Goal: Task Accomplishment & Management: Use online tool/utility

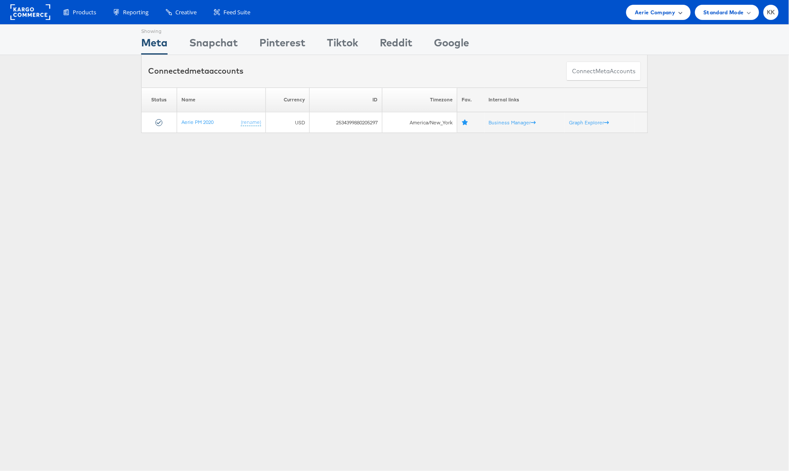
click at [643, 13] on span "Aerie Company" at bounding box center [655, 12] width 40 height 9
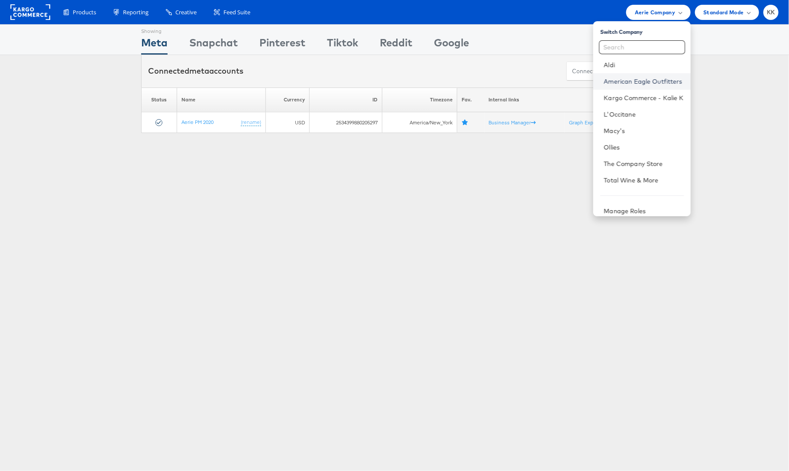
click at [646, 78] on link "American Eagle Outfitters" at bounding box center [644, 81] width 80 height 9
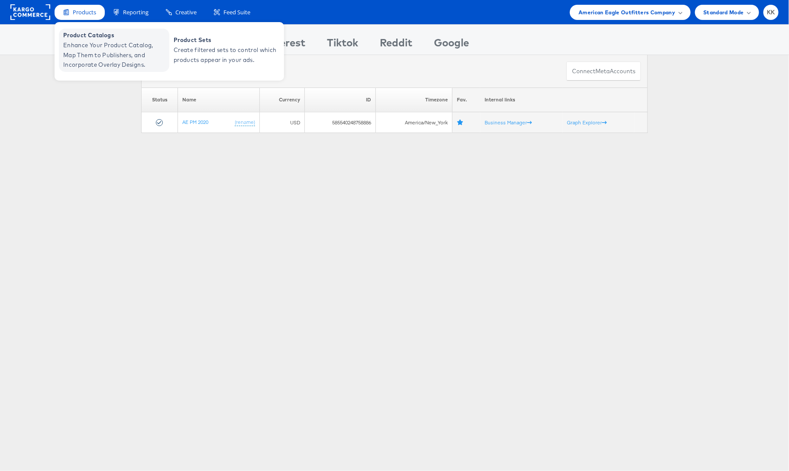
click at [87, 51] on span "Enhance Your Product Catalog, Map Them to Publishers, and Incorporate Overlay D…" at bounding box center [115, 54] width 104 height 29
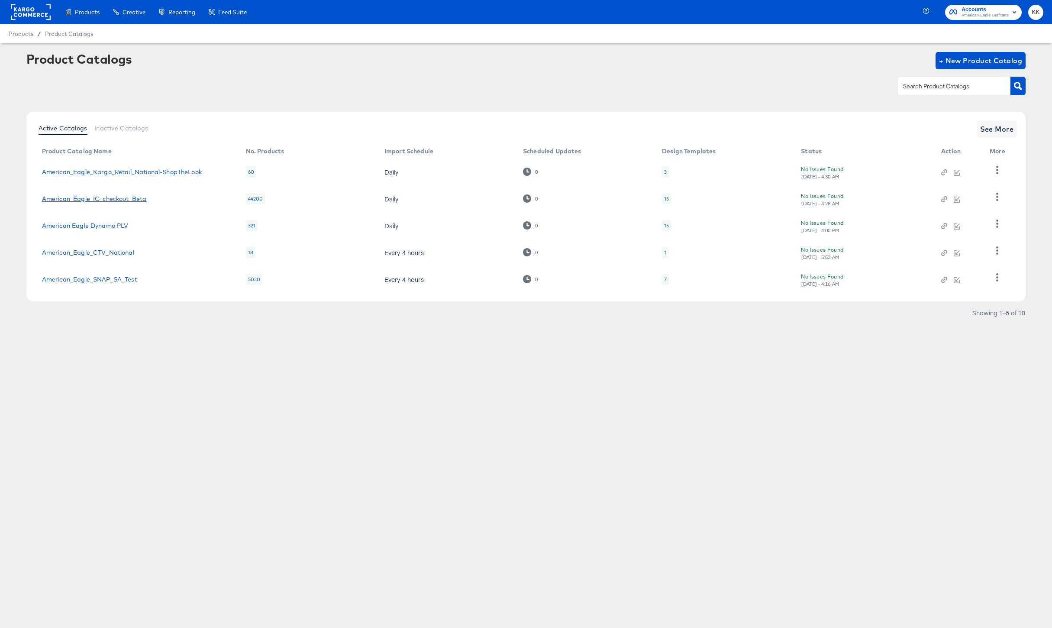
click at [129, 200] on link "American_Eagle_IG_checkout_Beta" at bounding box center [94, 198] width 105 height 7
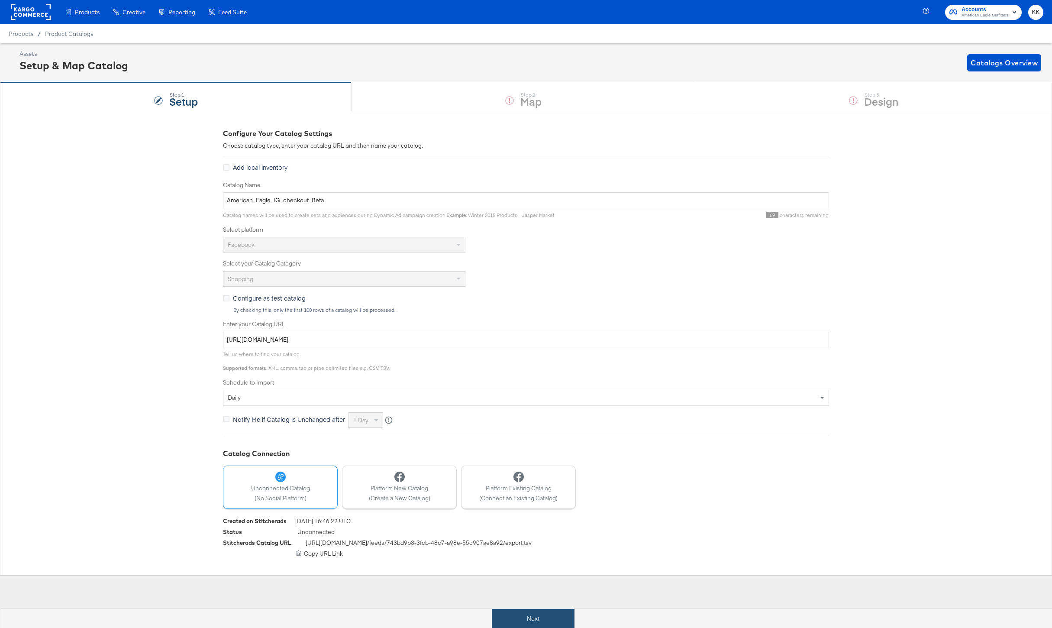
click at [533, 614] on button "Next" at bounding box center [533, 618] width 83 height 19
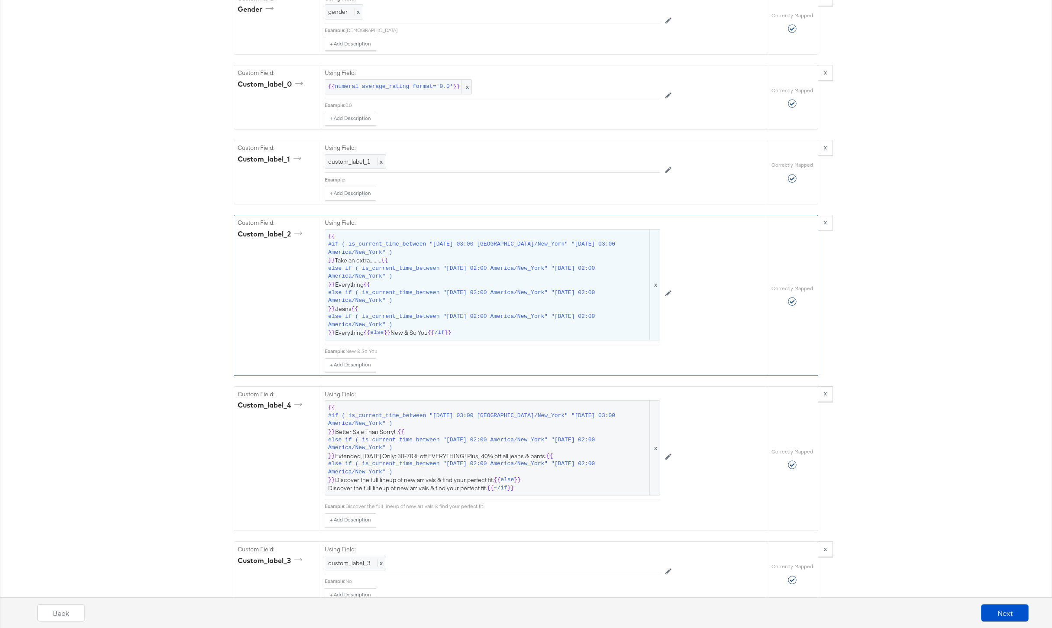
scroll to position [1116, 0]
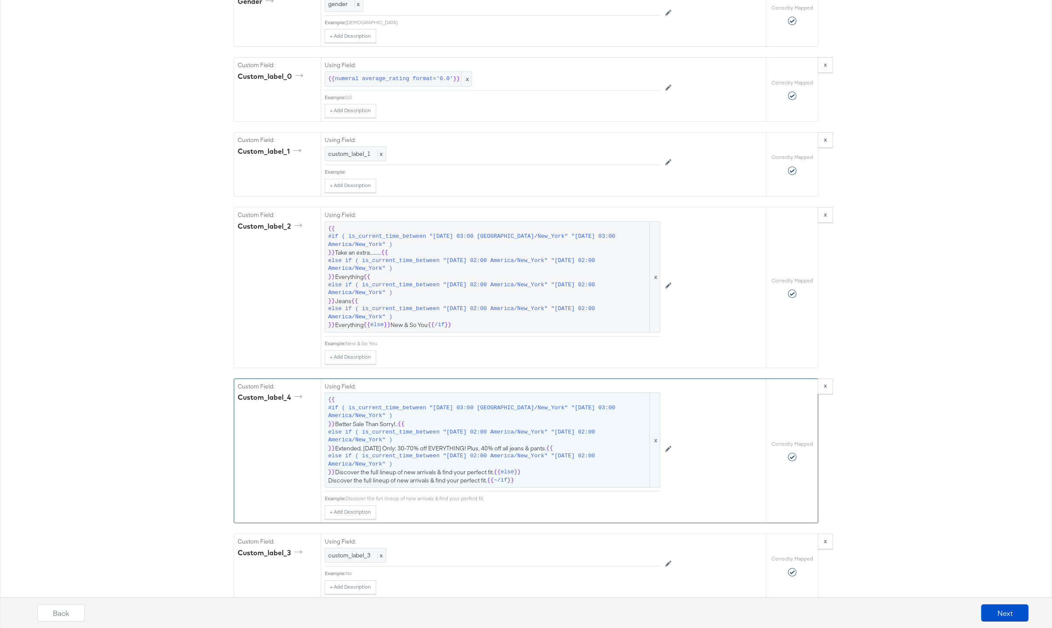
click at [465, 422] on span "{{ #if ( is_current_time_between "[DATE] 03:00 America/New_York" "[DATE] 03:00 …" at bounding box center [492, 440] width 329 height 88
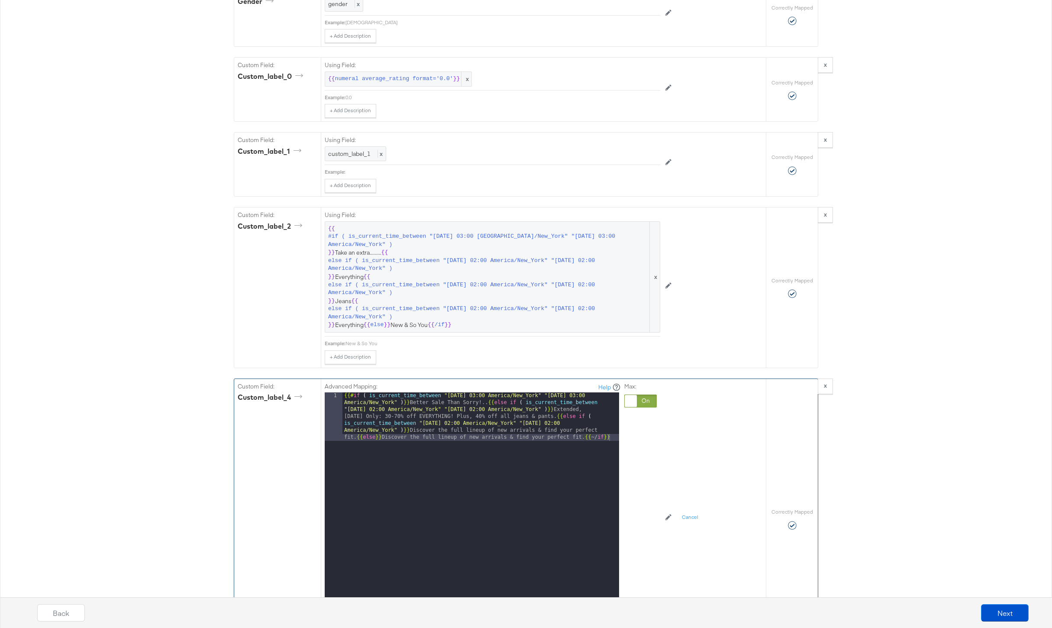
drag, startPoint x: 357, startPoint y: 438, endPoint x: 366, endPoint y: 443, distance: 10.7
click at [357, 437] on div "{{# if ( is_current_time_between "[DATE] 03:00 America/New_York" "[DATE] 03:00 …" at bounding box center [480, 548] width 277 height 313
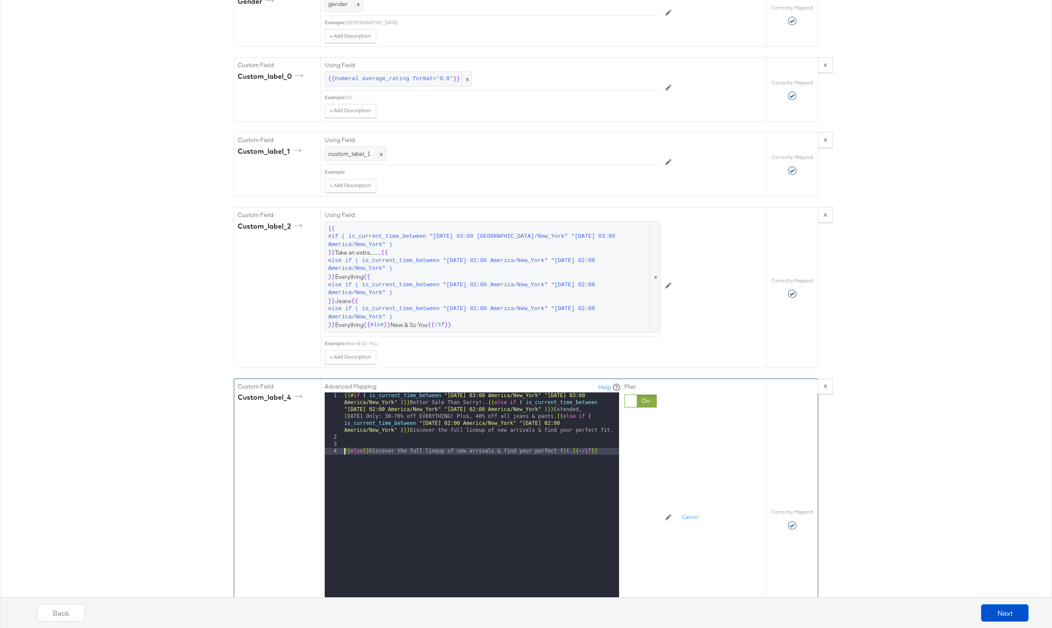
click at [553, 418] on div "{{# if ( is_current_time_between "[DATE] 03:00 America/New_York" "[DATE] 03:00 …" at bounding box center [480, 524] width 277 height 265
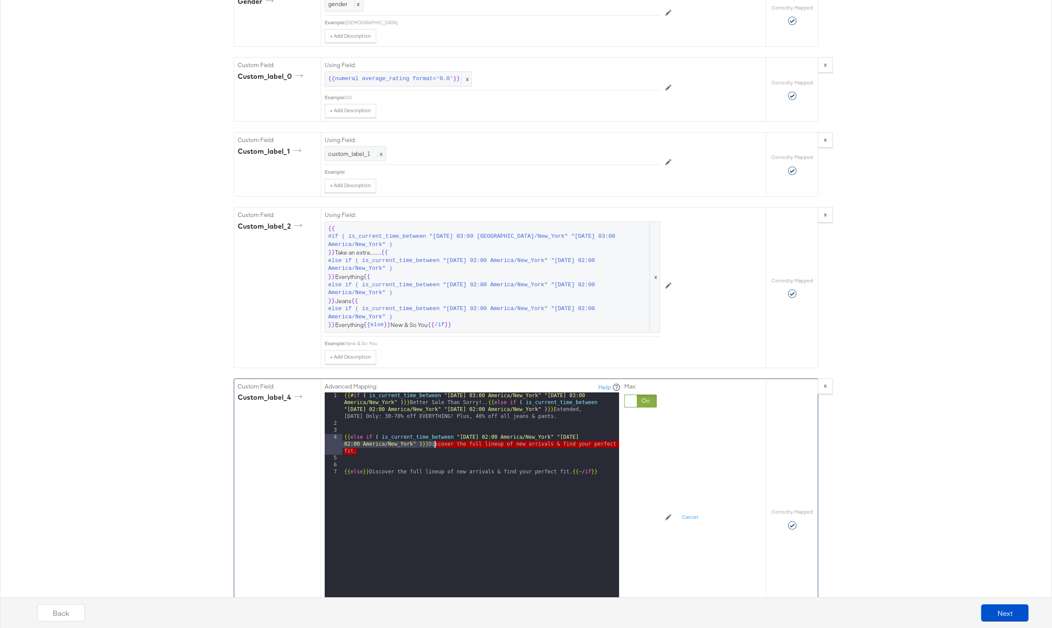
click at [436, 447] on div "{{# if ( is_current_time_between "[DATE] 03:00 America/New_York" "[DATE] 03:00 …" at bounding box center [480, 517] width 277 height 251
click at [342, 437] on div "{{# if ( is_current_time_between "[DATE] 03:00 America/New_York" "[DATE] 03:00 …" at bounding box center [480, 517] width 277 height 251
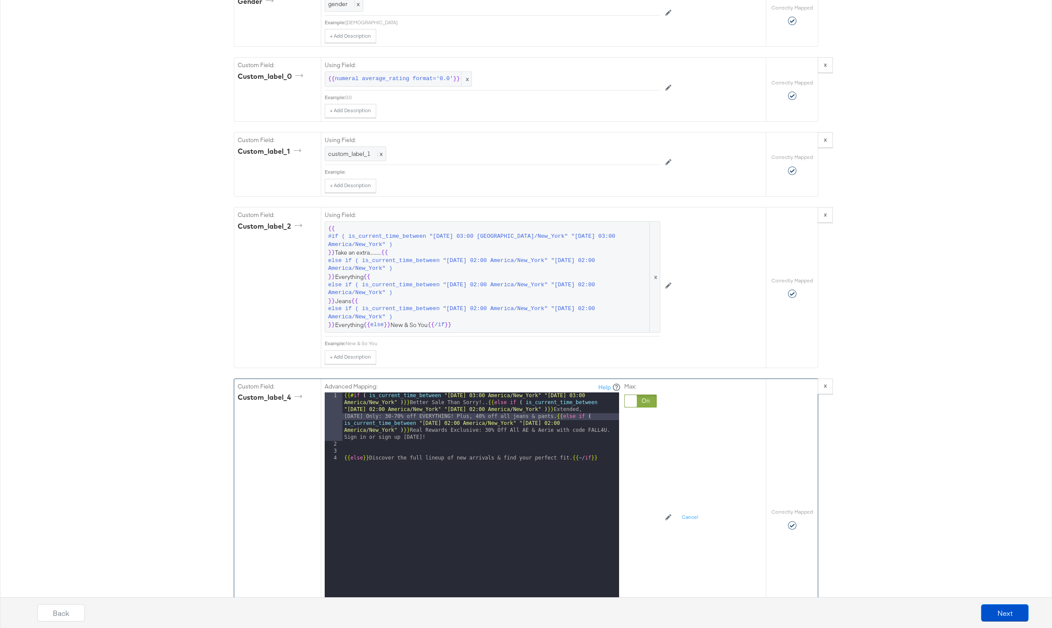
click at [342, 459] on div "{{# if ( is_current_time_between "[DATE] 03:00 America/New_York" "[DATE] 03:00 …" at bounding box center [480, 528] width 277 height 272
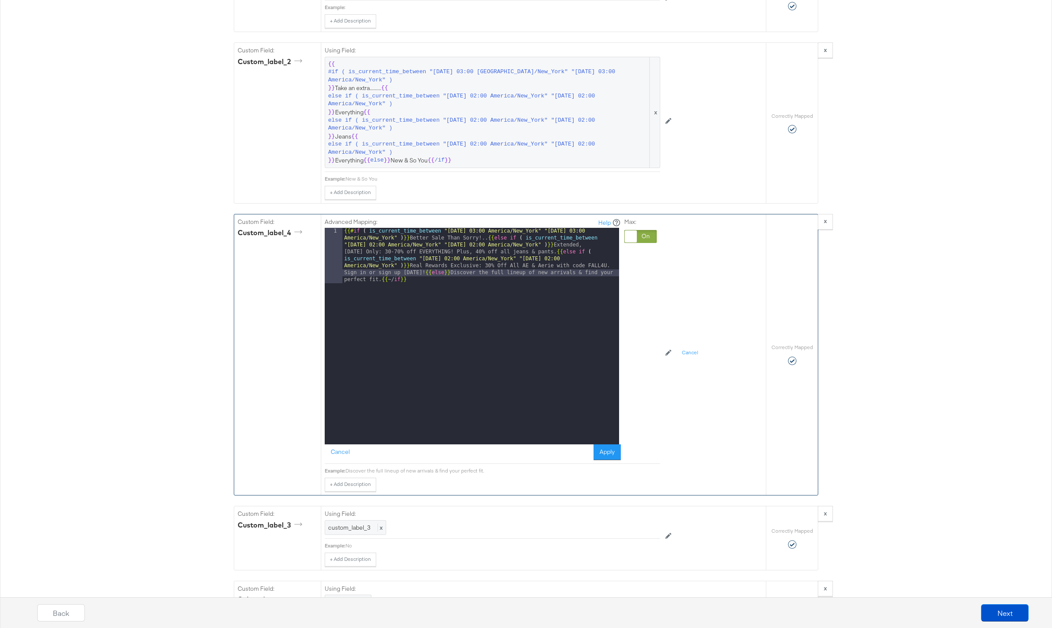
scroll to position [1291, 0]
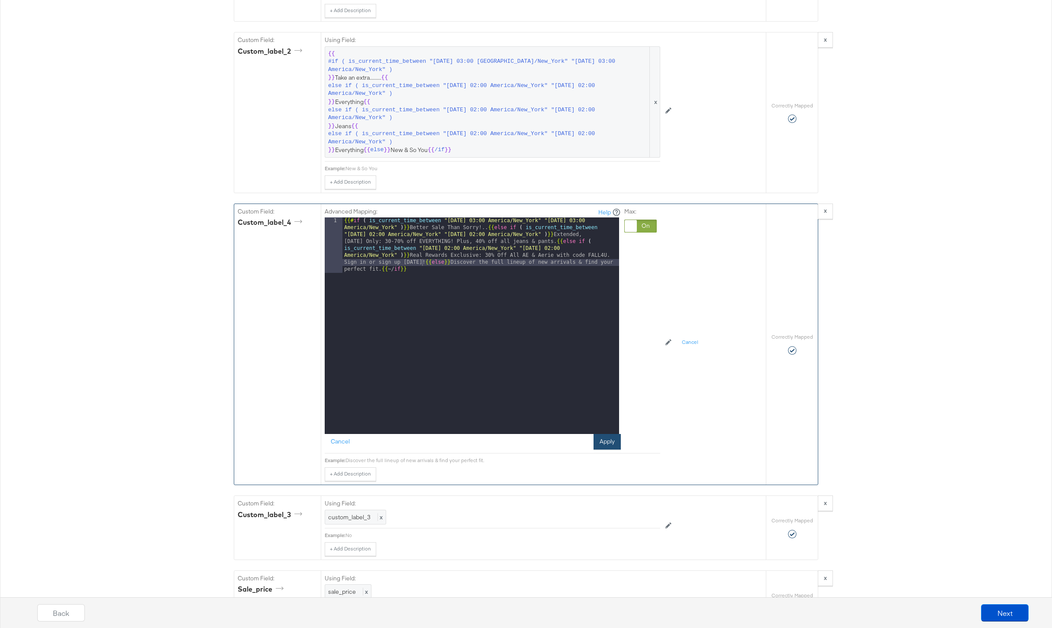
click at [616, 441] on button "Apply" at bounding box center [607, 442] width 27 height 16
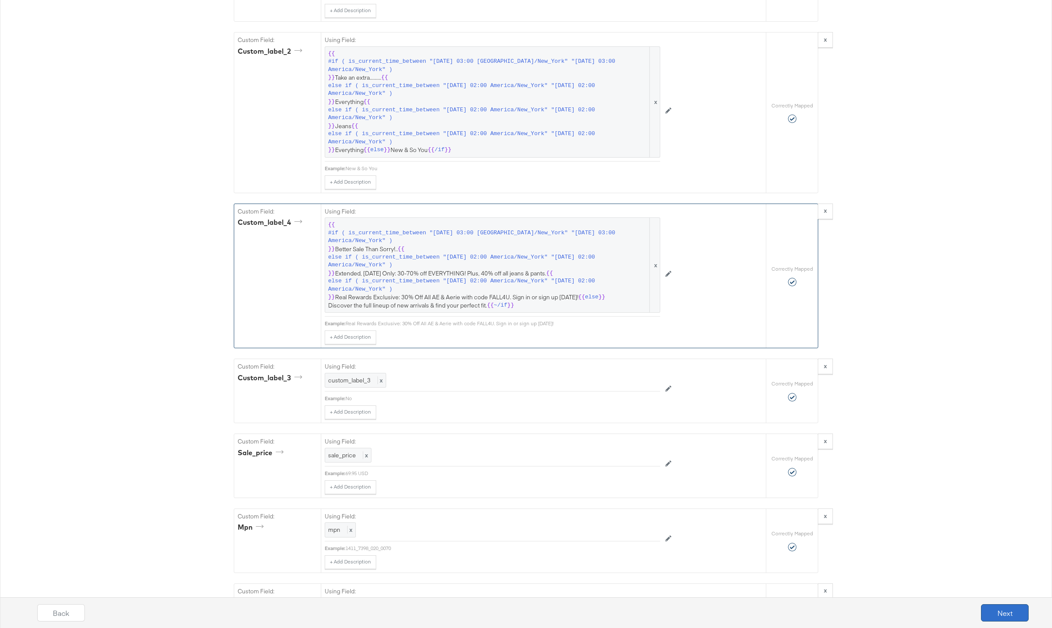
click at [1004, 617] on button "Next" at bounding box center [1005, 612] width 48 height 17
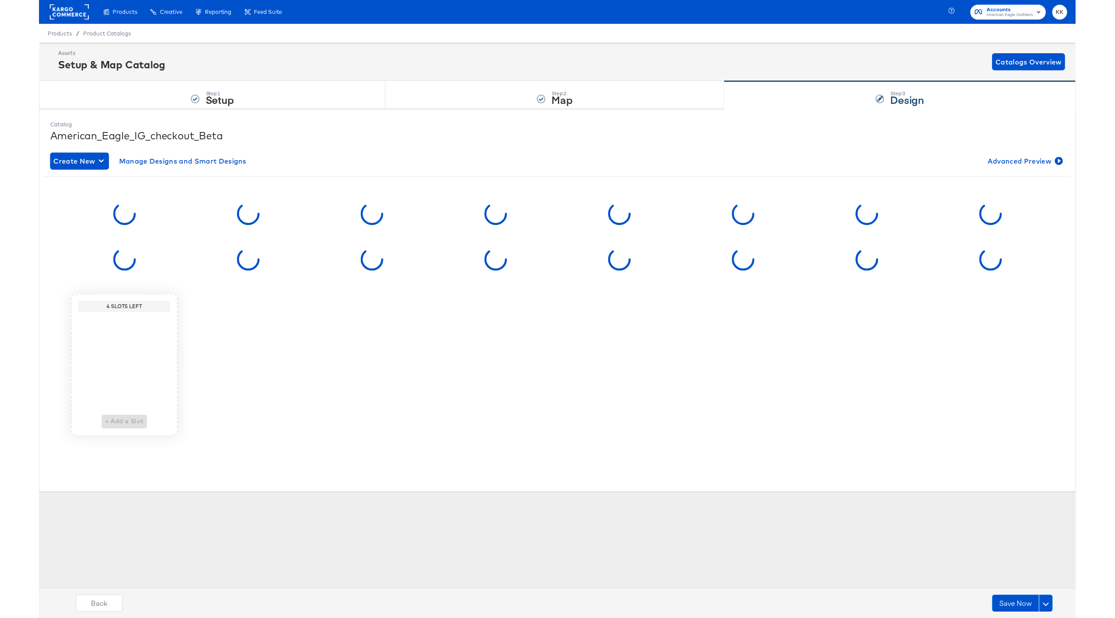
scroll to position [0, 0]
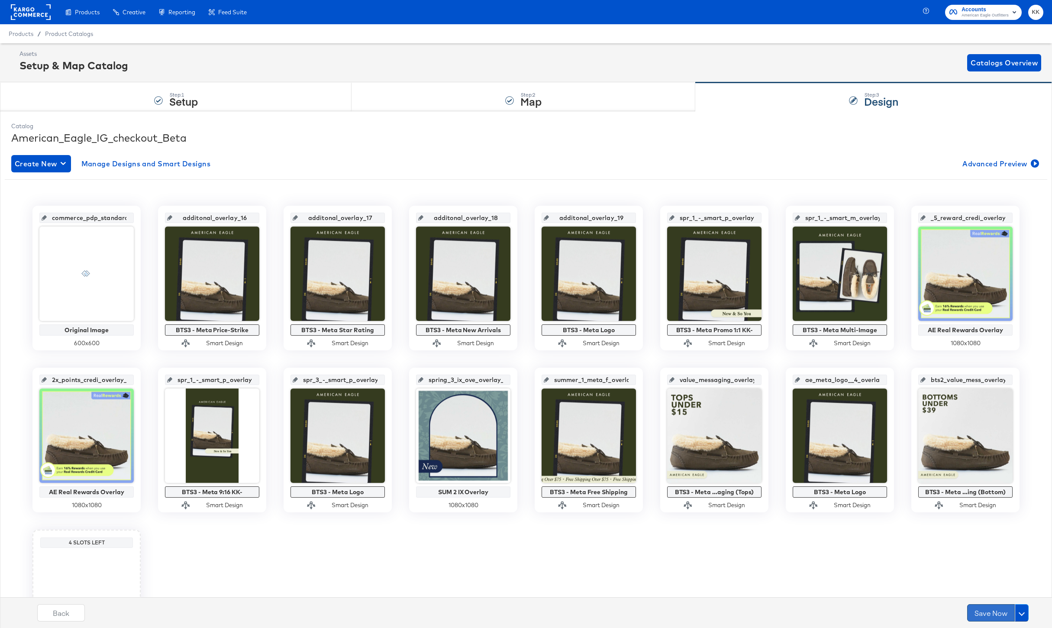
click at [994, 613] on button "Save Now" at bounding box center [991, 612] width 48 height 17
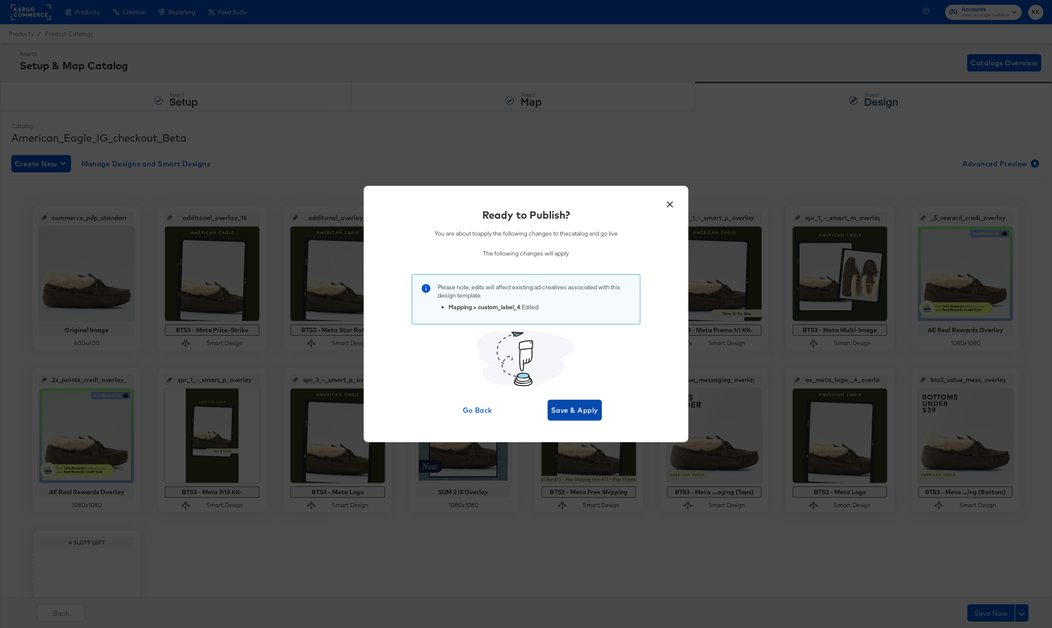
click at [567, 405] on span "Save & Apply" at bounding box center [574, 410] width 47 height 12
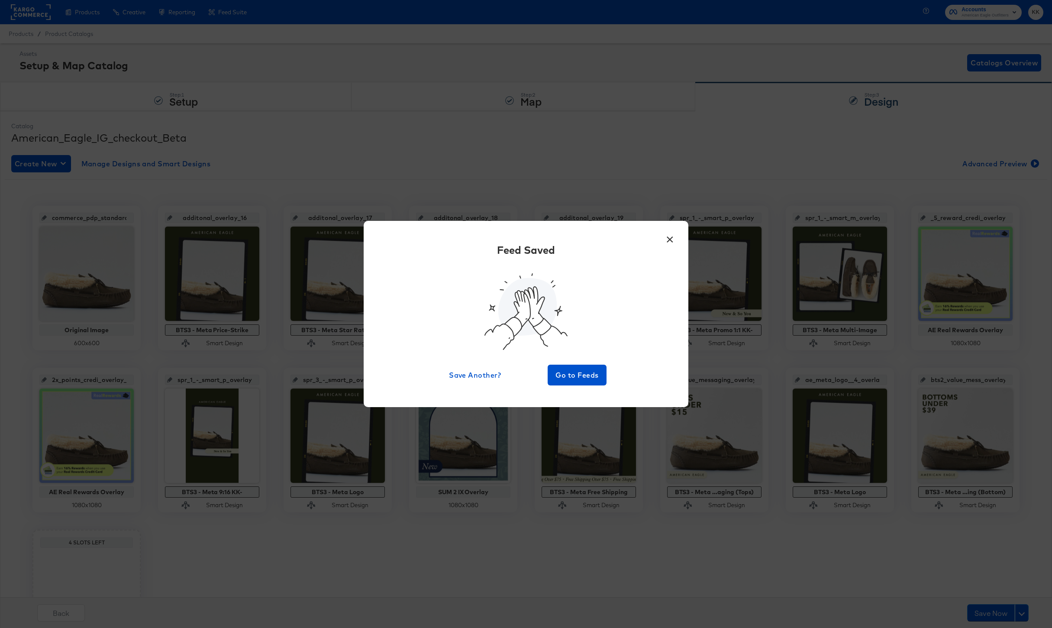
click at [579, 393] on div "× Feed Saved Save Another? Go to Feeds" at bounding box center [526, 314] width 325 height 186
click at [581, 384] on button "Go to Feeds" at bounding box center [577, 375] width 59 height 21
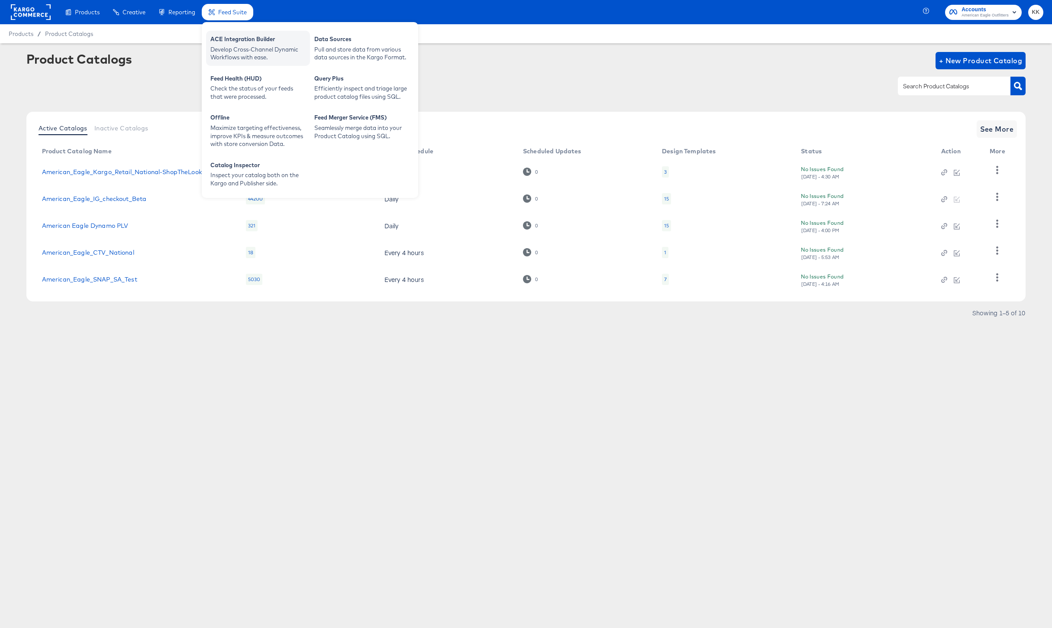
click at [233, 57] on div "Develop Cross-Channel Dynamic Workflows with ease." at bounding box center [257, 53] width 95 height 16
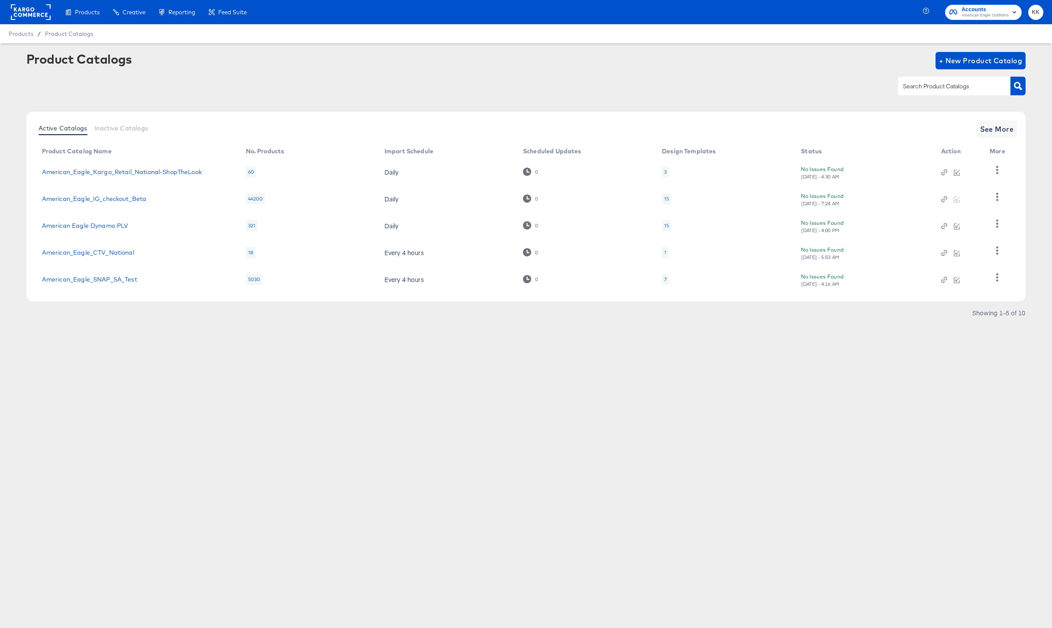
click at [418, 343] on article "Product Catalogs + New Product Catalog Active Catalogs Inactive Catalogs See Mo…" at bounding box center [526, 196] width 1052 height 307
